Goal: Consume media (video, audio)

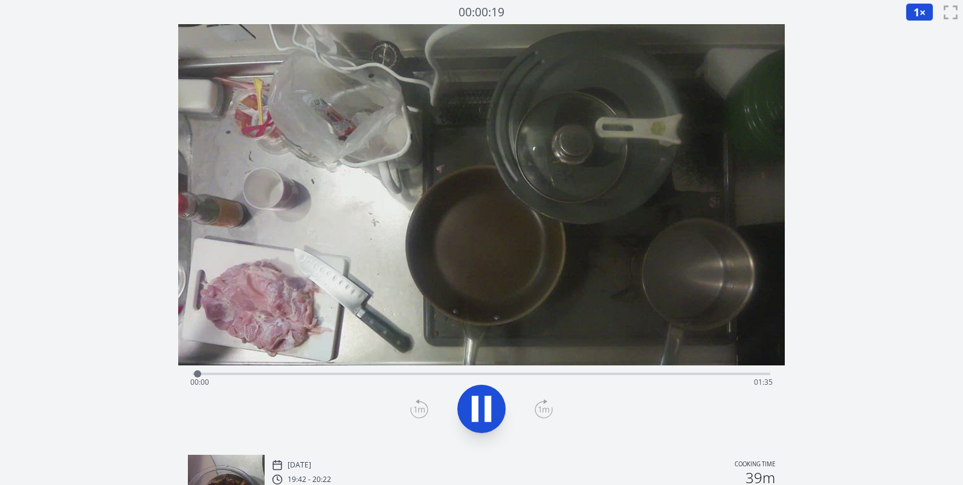
click at [711, 375] on div "Time elapsed: 00:00 Time remaining: 01:35" at bounding box center [481, 382] width 583 height 19
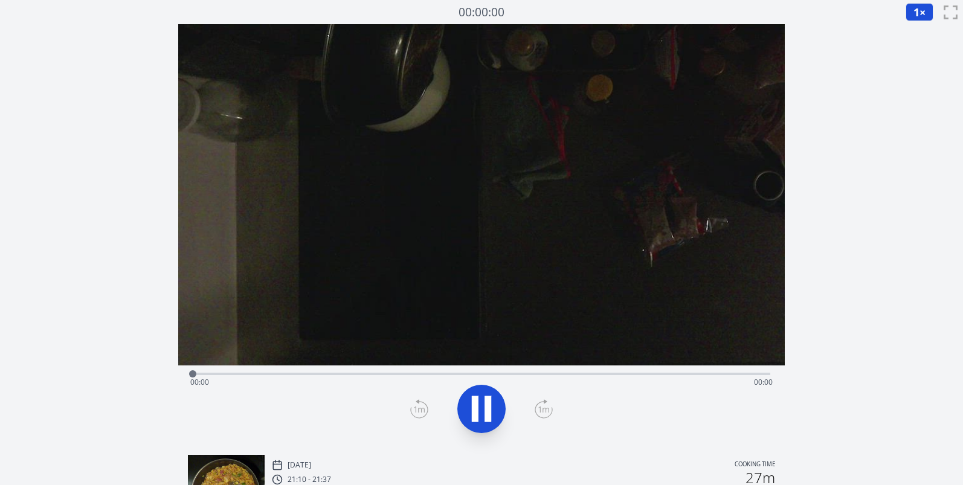
click at [689, 374] on div "Time elapsed: 00:00 Time remaining: 00:00" at bounding box center [481, 382] width 583 height 19
click at [689, 375] on div "Time elapsed: 00:00 Time remaining: 00:58" at bounding box center [481, 382] width 583 height 19
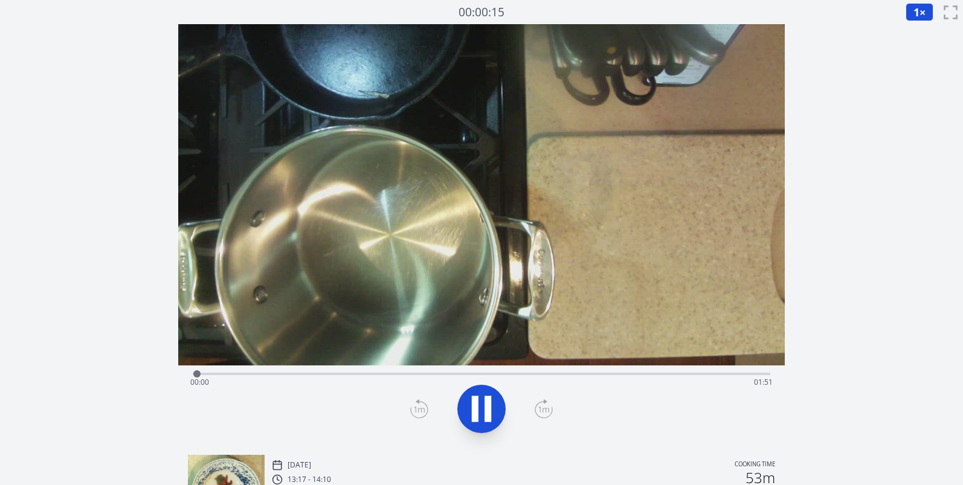
click at [688, 378] on div "Time elapsed: 00:00 Time remaining: 01:51" at bounding box center [481, 382] width 583 height 19
click at [688, 375] on div at bounding box center [688, 373] width 7 height 7
click at [672, 375] on div "Time elapsed: 01:36 Time remaining: 00:14" at bounding box center [481, 382] width 583 height 19
click at [642, 377] on div "Time elapsed: 01:32 Time remaining: 00:18" at bounding box center [481, 382] width 583 height 19
click at [589, 383] on div "Time elapsed: 01:26 Time remaining: 00:24" at bounding box center [481, 382] width 583 height 19
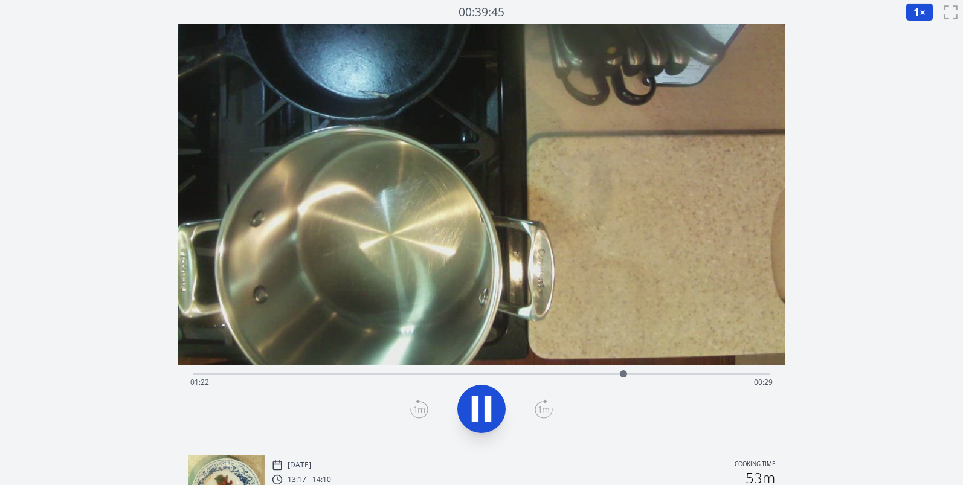
click at [697, 374] on div "Time elapsed: 01:22 Time remaining: 00:29" at bounding box center [481, 382] width 583 height 19
click at [737, 374] on div "Time elapsed: 01:37 Time remaining: 00:13" at bounding box center [481, 382] width 583 height 19
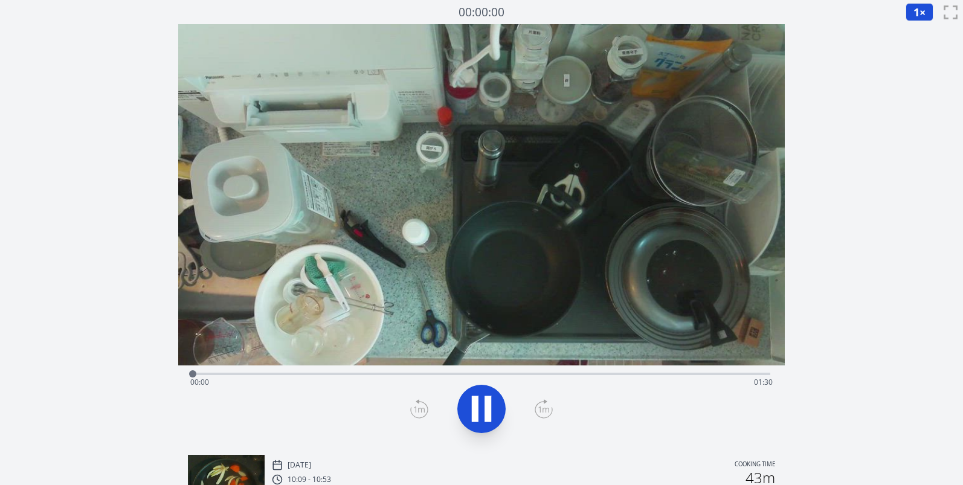
click at [665, 377] on div "Time elapsed: 00:00 Time remaining: 01:30" at bounding box center [481, 382] width 583 height 19
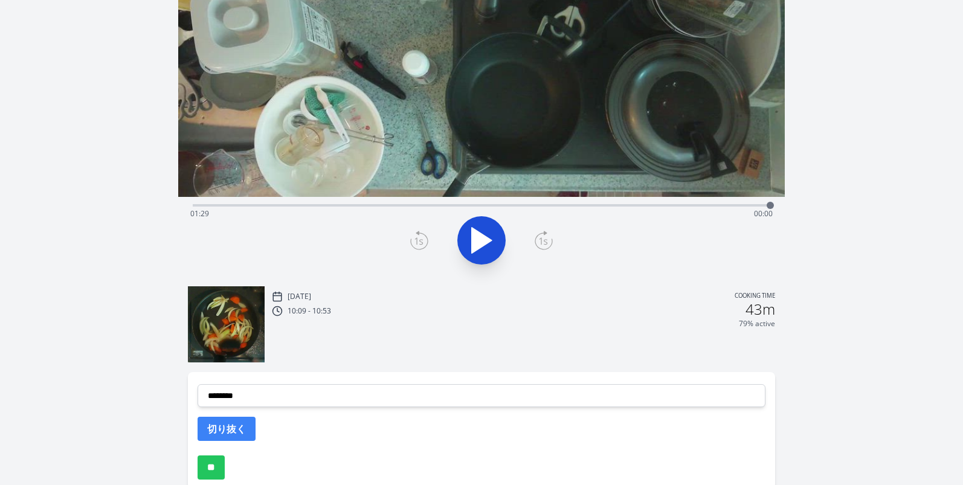
scroll to position [217, 0]
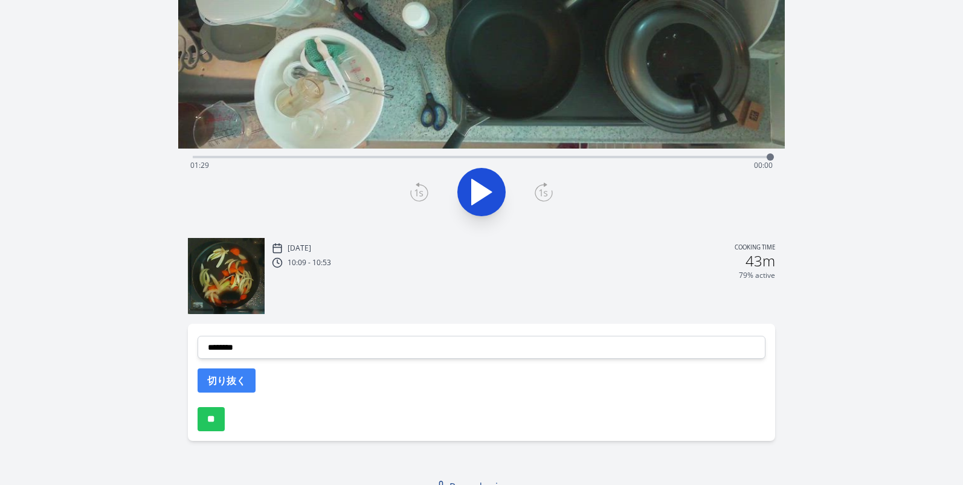
click at [225, 286] on img at bounding box center [226, 276] width 77 height 77
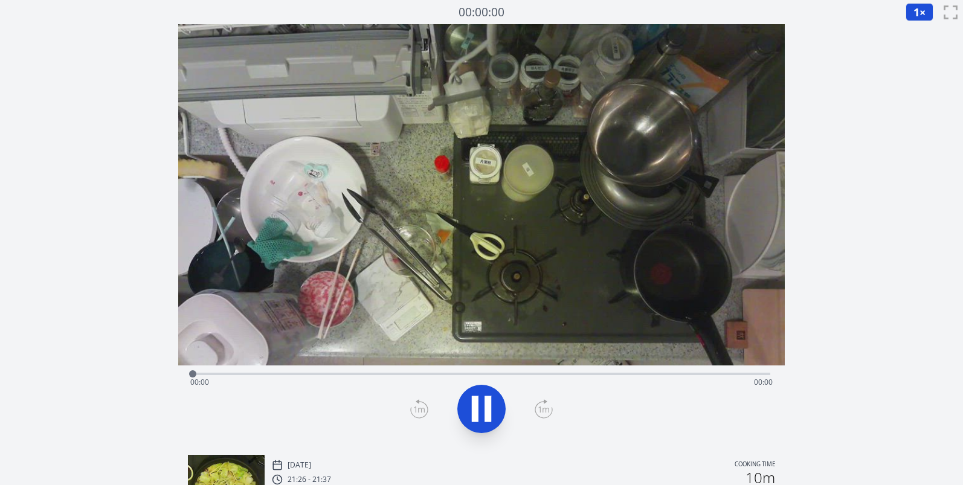
click at [746, 374] on div "Time elapsed: 00:00 Time remaining: 00:00" at bounding box center [481, 382] width 583 height 19
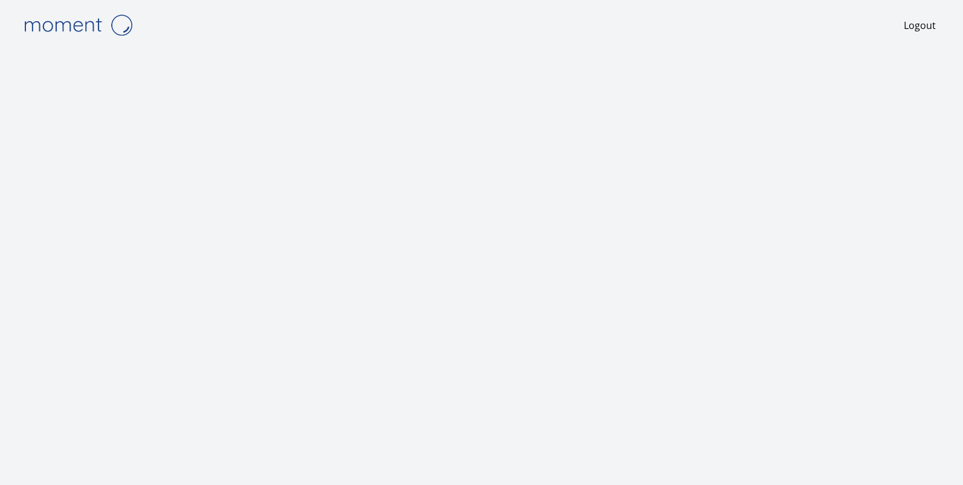
scroll to position [1, 0]
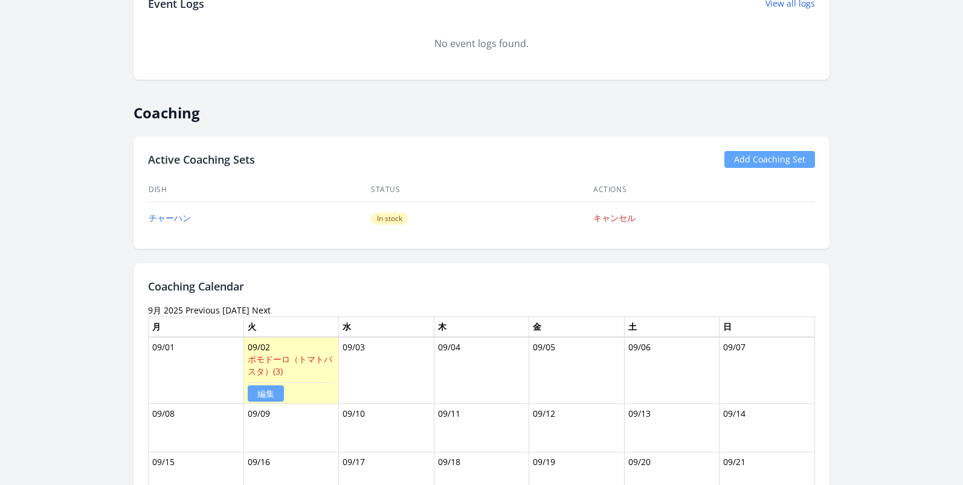
scroll to position [573, 0]
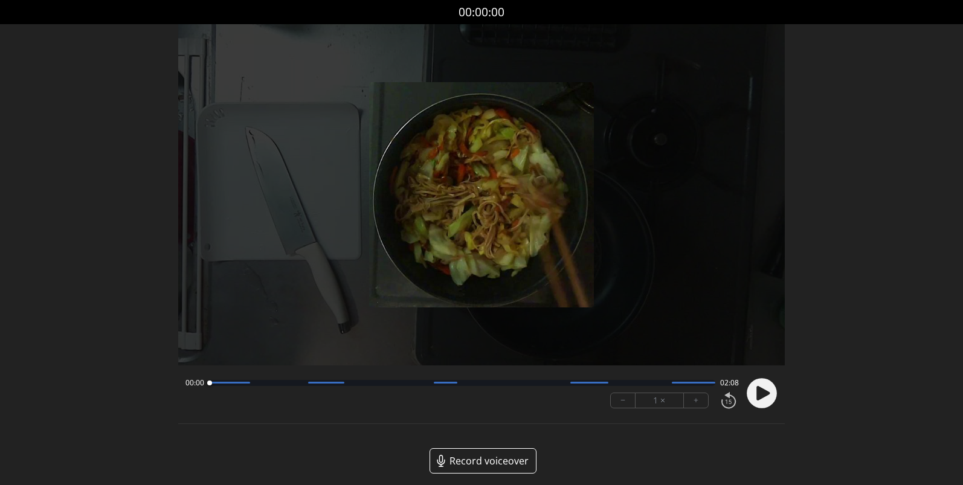
click at [760, 398] on icon at bounding box center [763, 393] width 13 height 15
click at [689, 399] on button "+" at bounding box center [696, 400] width 24 height 15
click at [673, 385] on div at bounding box center [462, 383] width 506 height 6
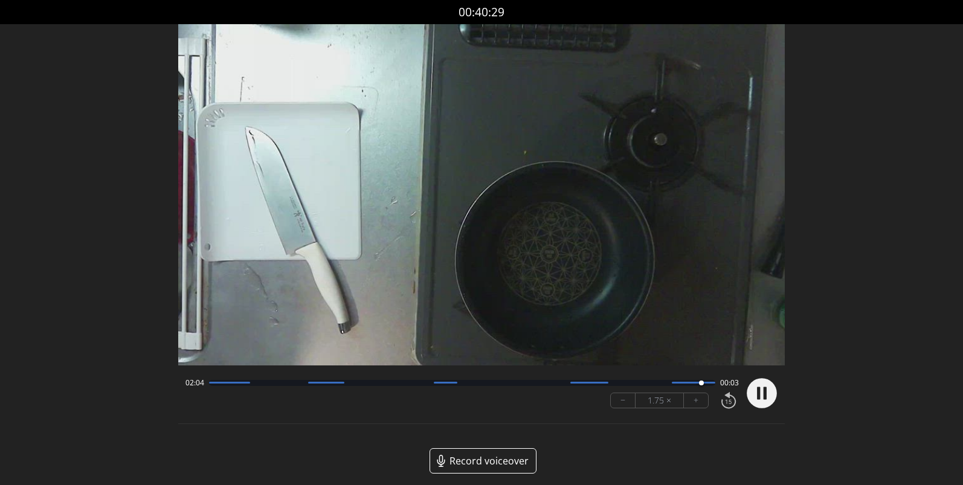
click at [763, 395] on circle at bounding box center [762, 393] width 30 height 30
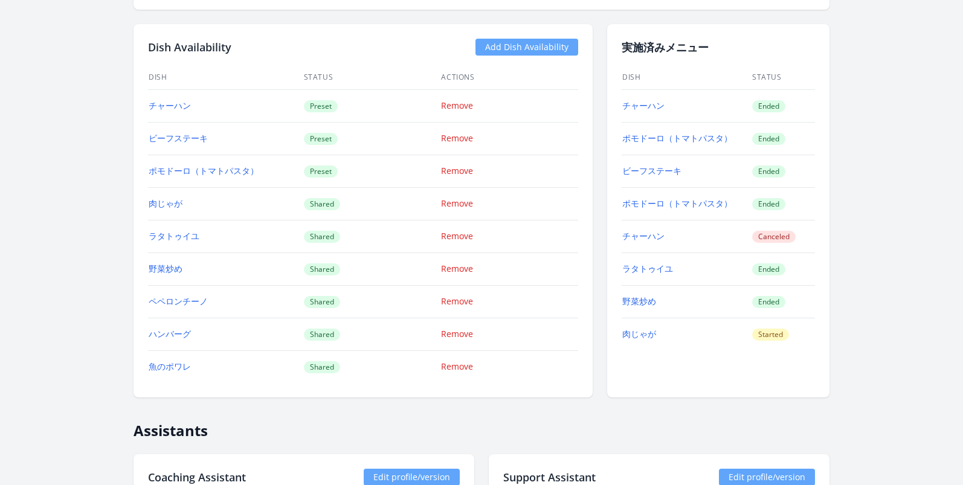
scroll to position [1213, 0]
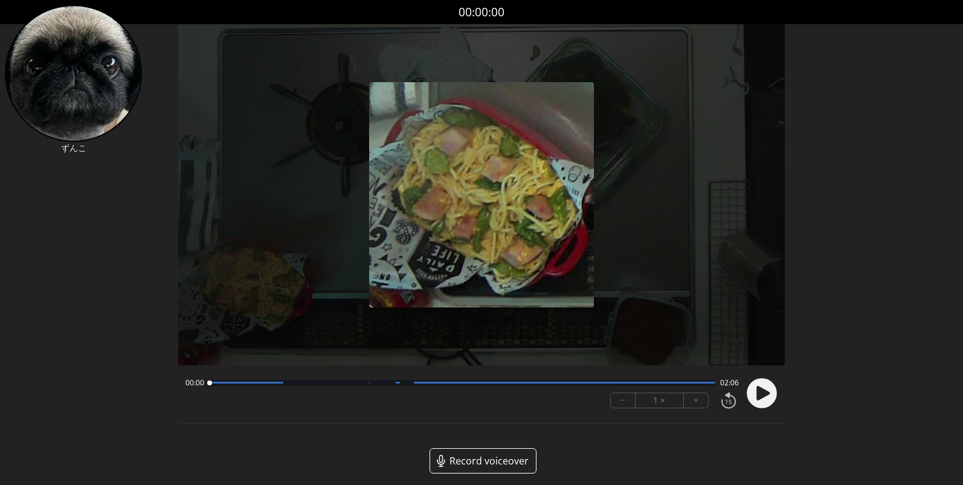
click at [766, 395] on icon at bounding box center [763, 393] width 13 height 15
click at [665, 385] on div at bounding box center [462, 383] width 506 height 6
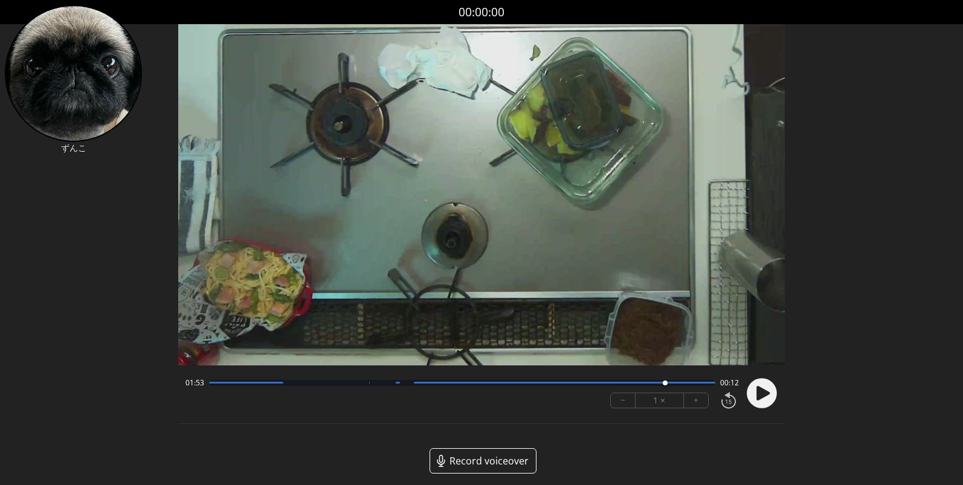
click at [645, 384] on div at bounding box center [462, 383] width 506 height 6
click at [611, 386] on div at bounding box center [462, 383] width 506 height 6
click at [693, 400] on button "+" at bounding box center [696, 400] width 24 height 15
click at [771, 393] on circle at bounding box center [762, 393] width 30 height 30
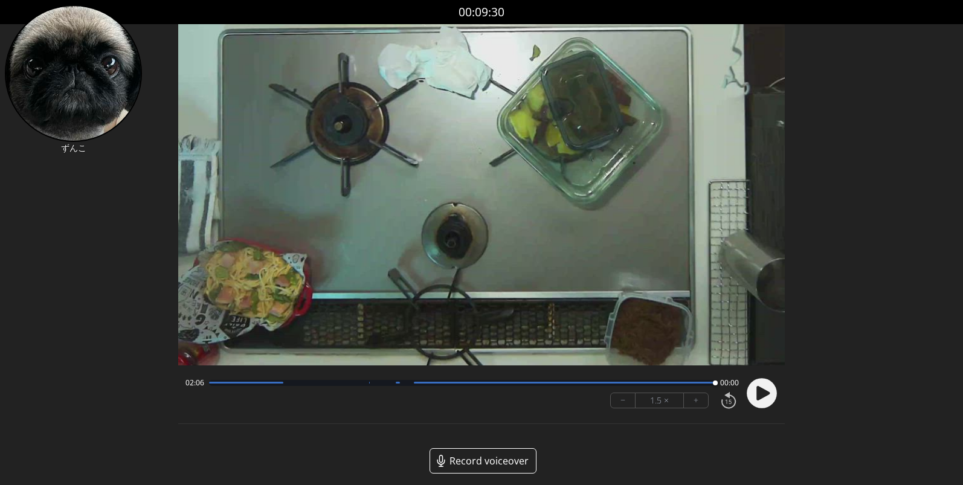
click at [227, 387] on div "02:06 00:00" at bounding box center [463, 383] width 554 height 10
click at [227, 386] on div at bounding box center [462, 383] width 506 height 6
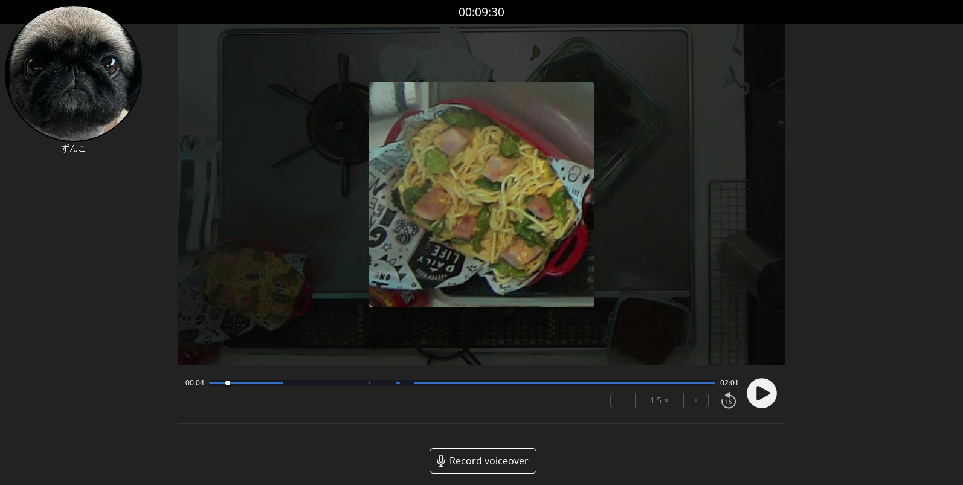
click at [260, 384] on div at bounding box center [462, 383] width 506 height 6
click at [282, 384] on div at bounding box center [462, 383] width 506 height 6
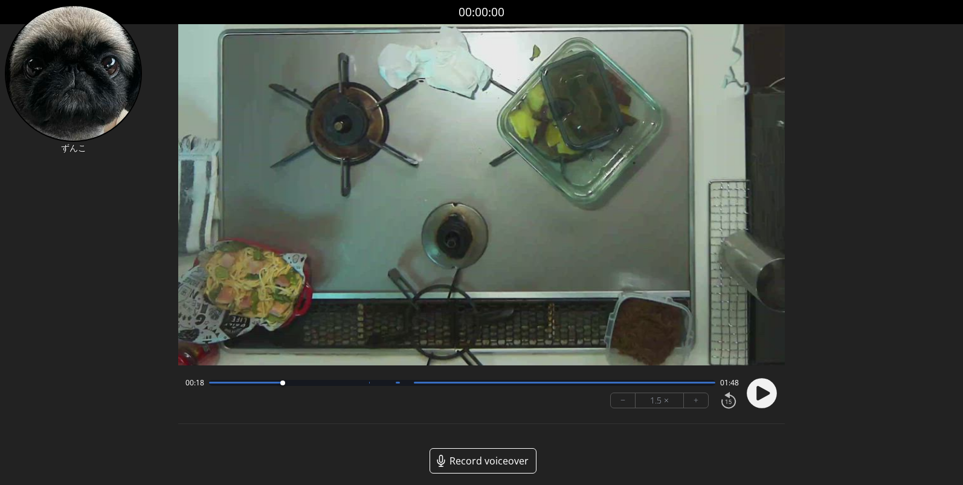
click at [442, 384] on div at bounding box center [462, 383] width 506 height 6
click at [493, 384] on div at bounding box center [462, 383] width 506 height 6
